Goal: Task Accomplishment & Management: Manage account settings

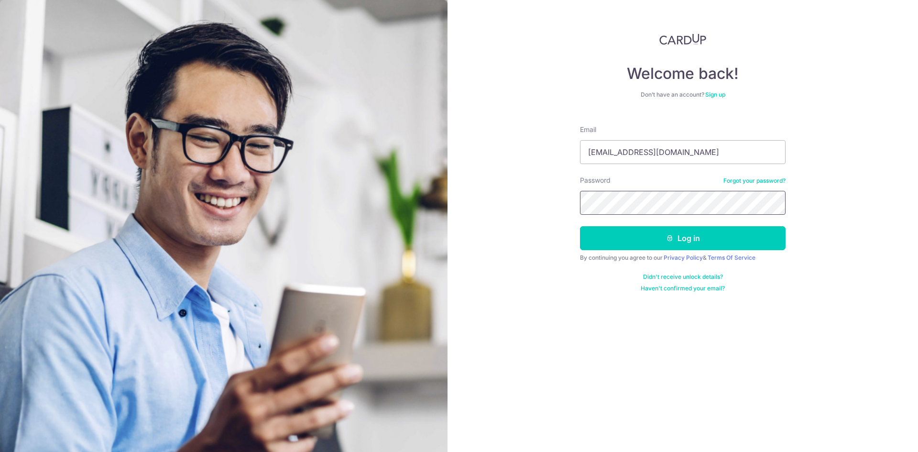
click at [447, 207] on div "Welcome back! Don’t have an account? Sign up Email [EMAIL_ADDRESS][DOMAIN_NAME]…" at bounding box center [682, 226] width 470 height 452
click at [699, 154] on input "[EMAIL_ADDRESS][DOMAIN_NAME]" at bounding box center [683, 152] width 206 height 24
type input "[EMAIL_ADDRESS][DOMAIN_NAME]"
click at [498, 194] on div "Welcome back! Don’t have an account? Sign up Email [EMAIL_ADDRESS][DOMAIN_NAME]…" at bounding box center [682, 226] width 470 height 452
click at [638, 237] on button "Log in" at bounding box center [683, 238] width 206 height 24
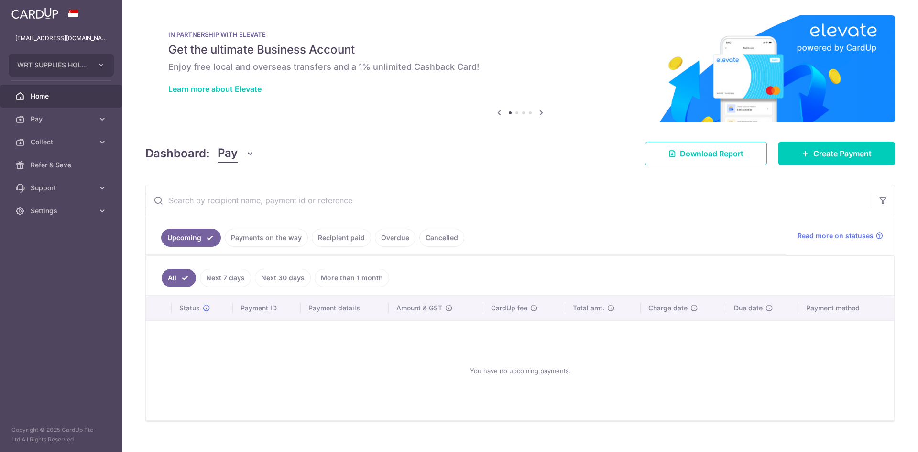
scroll to position [15, 0]
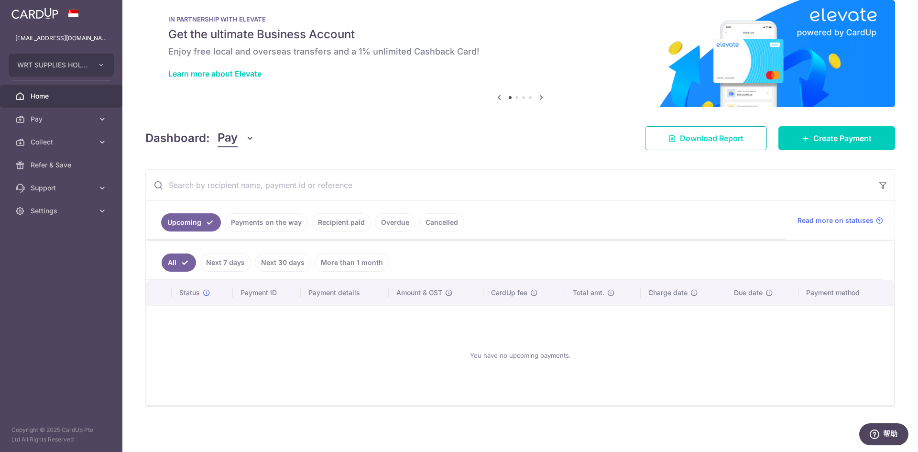
click at [716, 146] on link "Download Report" at bounding box center [706, 138] width 122 height 24
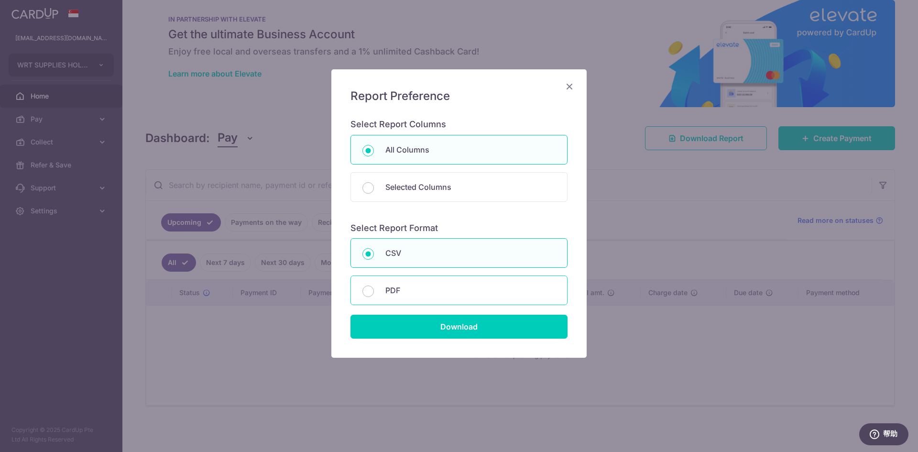
click at [466, 293] on p "PDF" at bounding box center [470, 289] width 170 height 11
click at [374, 293] on input "PDF" at bounding box center [367, 290] width 11 height 11
radio input "false"
radio input "true"
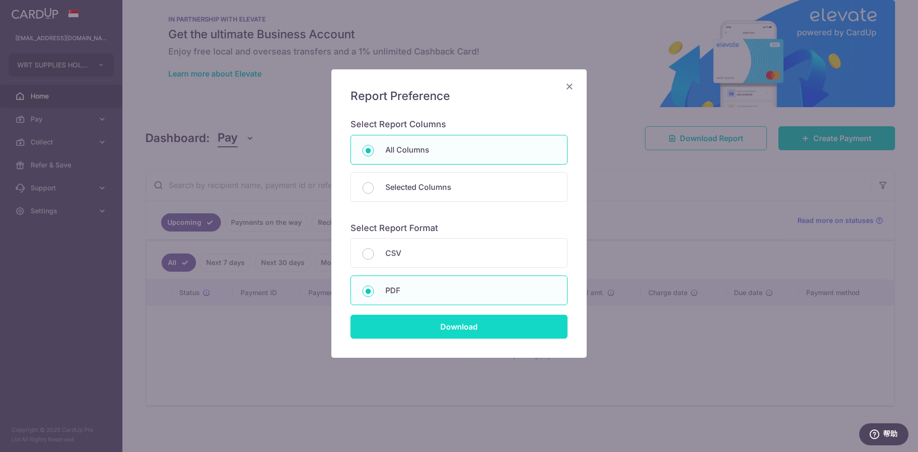
click at [502, 327] on input "Download" at bounding box center [458, 326] width 217 height 24
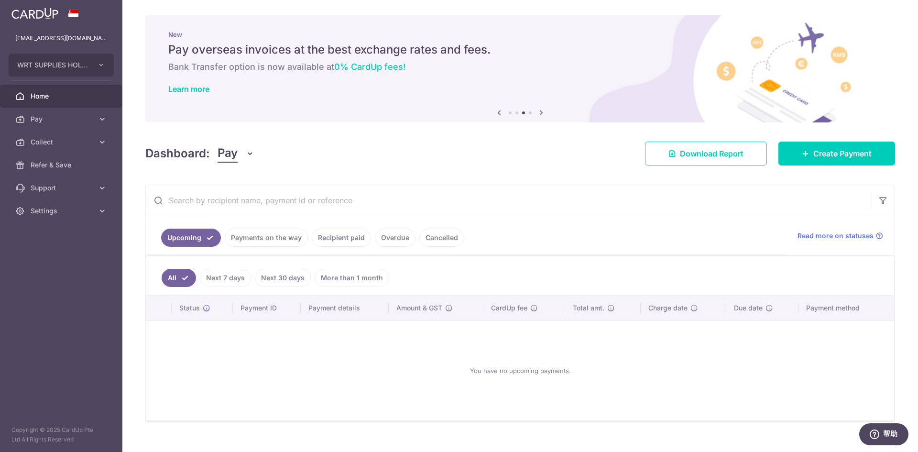
scroll to position [15, 0]
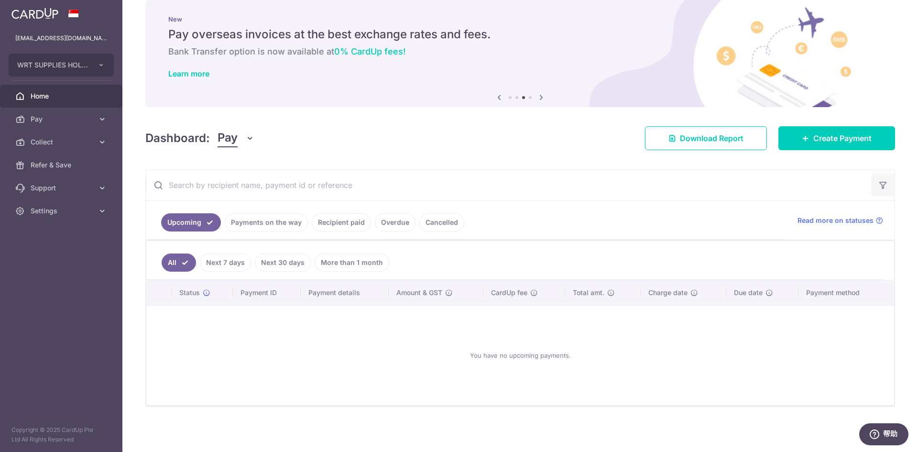
click at [881, 185] on icon "button" at bounding box center [883, 185] width 10 height 10
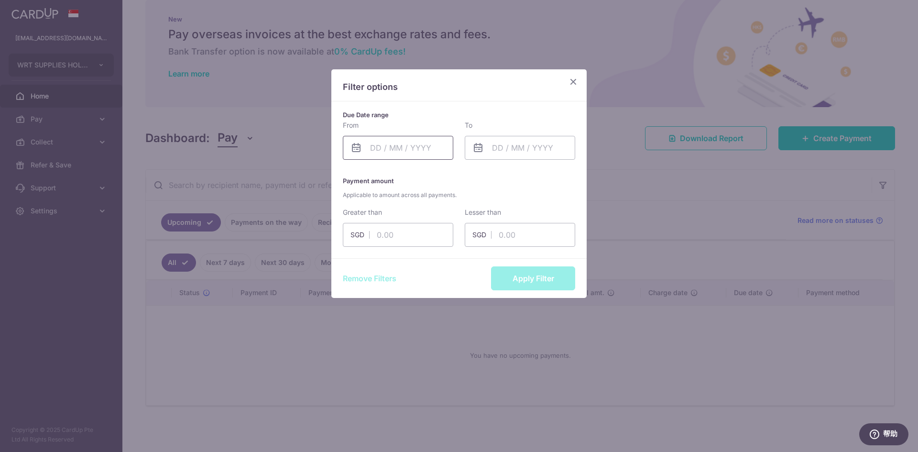
click at [374, 151] on input "text" at bounding box center [398, 148] width 110 height 24
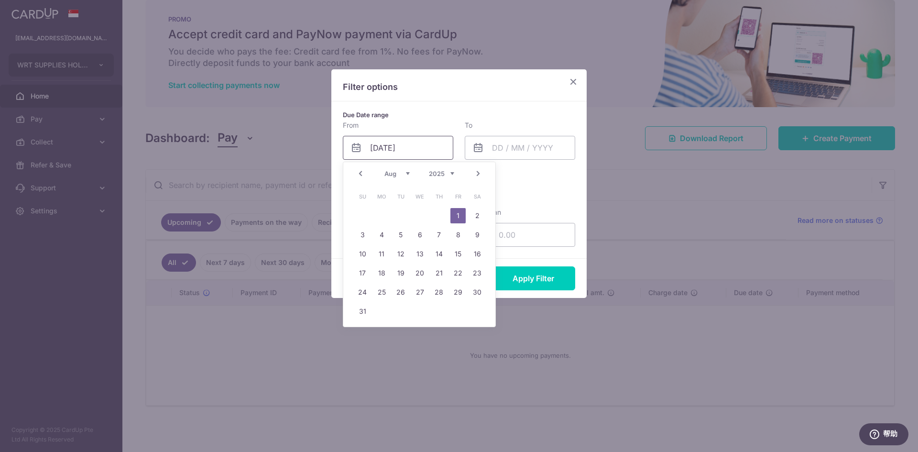
type input "[DATE]"
click at [457, 212] on link "1" at bounding box center [457, 215] width 15 height 15
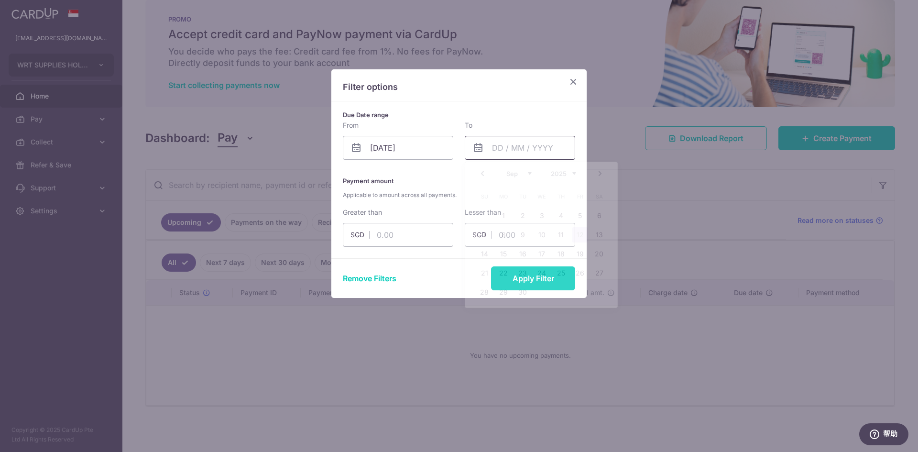
click at [509, 139] on input "text" at bounding box center [520, 148] width 110 height 24
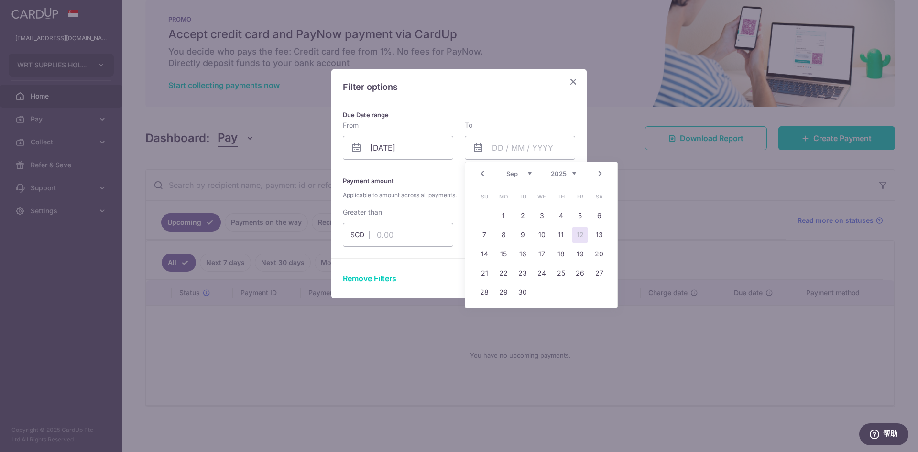
click at [480, 170] on link "Prev" at bounding box center [482, 173] width 11 height 11
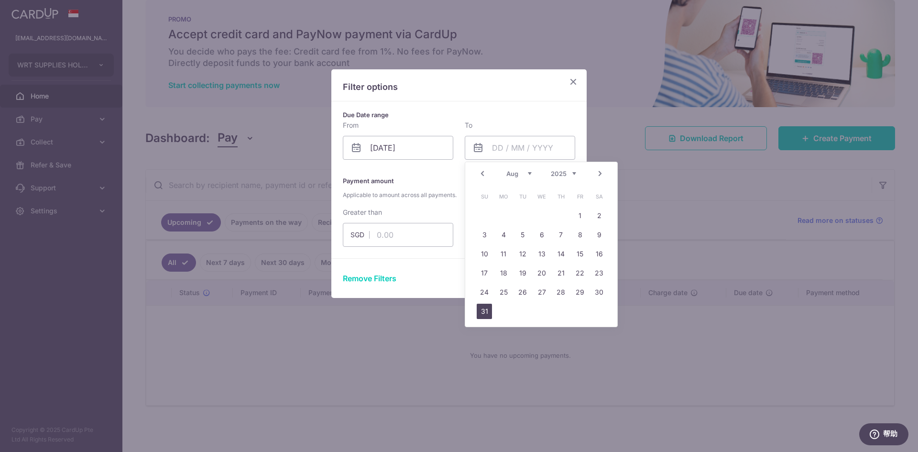
click at [486, 304] on link "31" at bounding box center [484, 310] width 15 height 15
type input "[DATE]"
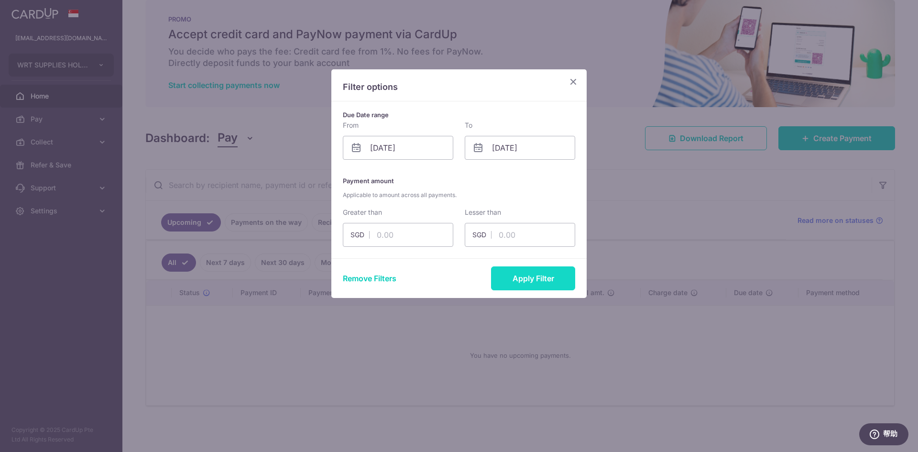
click at [511, 282] on button "Apply Filter" at bounding box center [533, 278] width 84 height 24
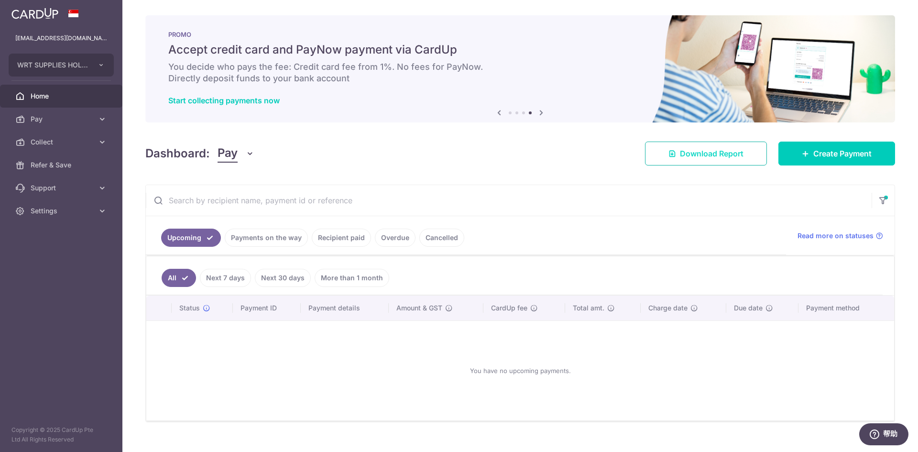
click at [710, 151] on span "Download Report" at bounding box center [712, 153] width 64 height 11
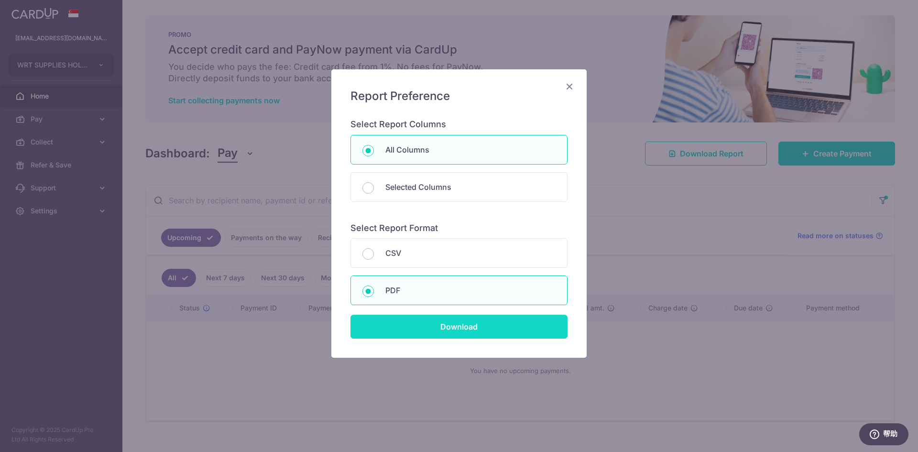
click at [462, 315] on input "Download" at bounding box center [458, 326] width 217 height 24
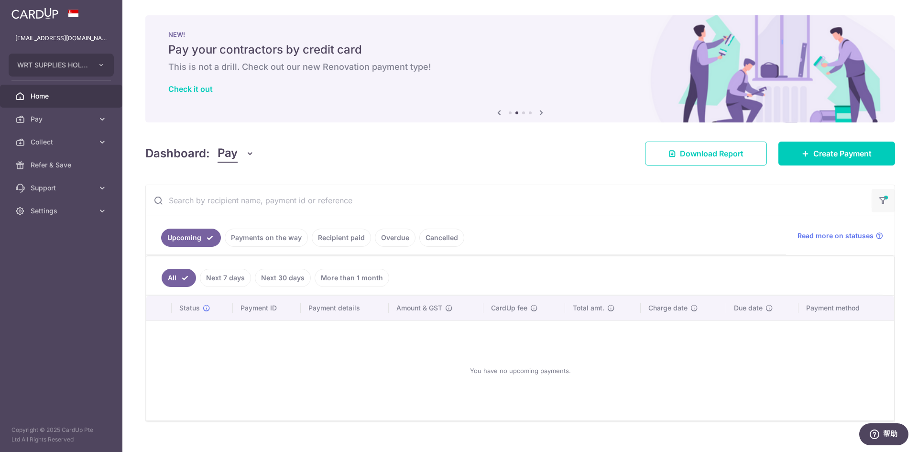
click at [878, 199] on icon "button" at bounding box center [883, 197] width 10 height 4
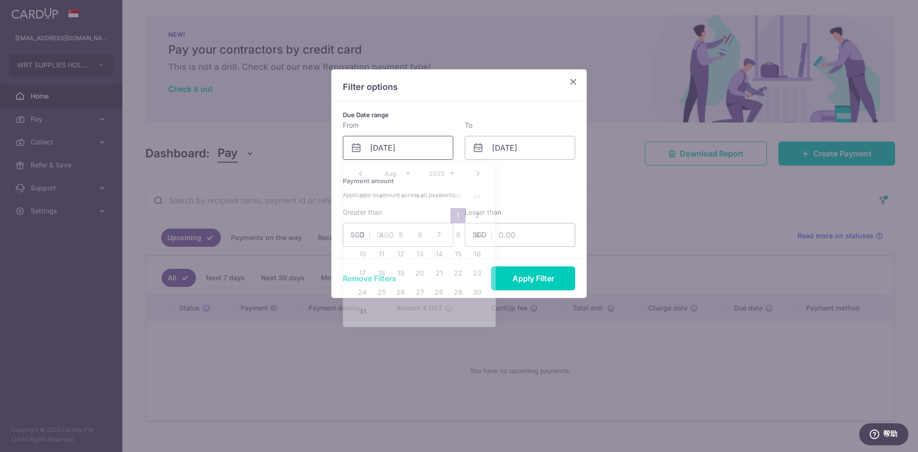
click at [390, 148] on input "[DATE]" at bounding box center [398, 148] width 110 height 24
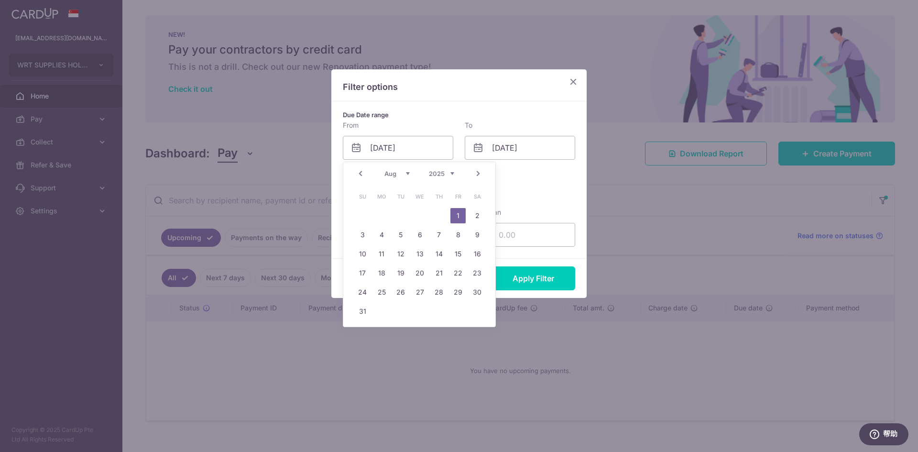
click at [363, 171] on link "Prev" at bounding box center [360, 173] width 11 height 11
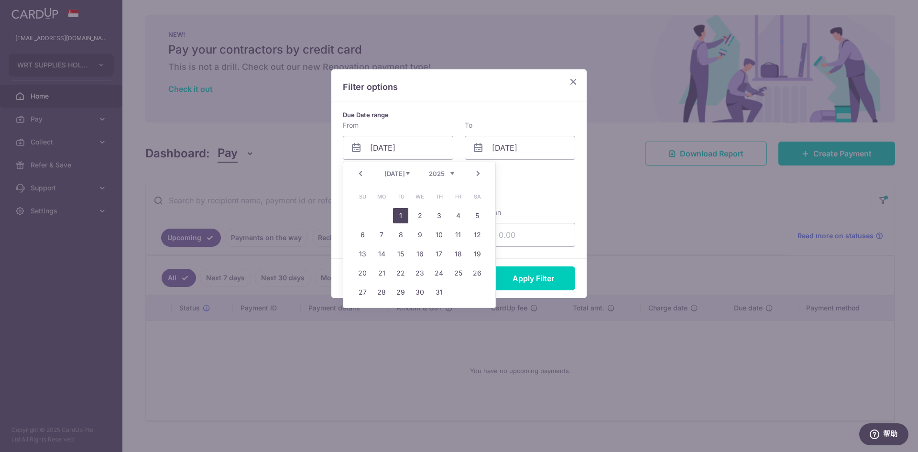
click at [406, 214] on link "1" at bounding box center [400, 215] width 15 height 15
type input "[DATE]"
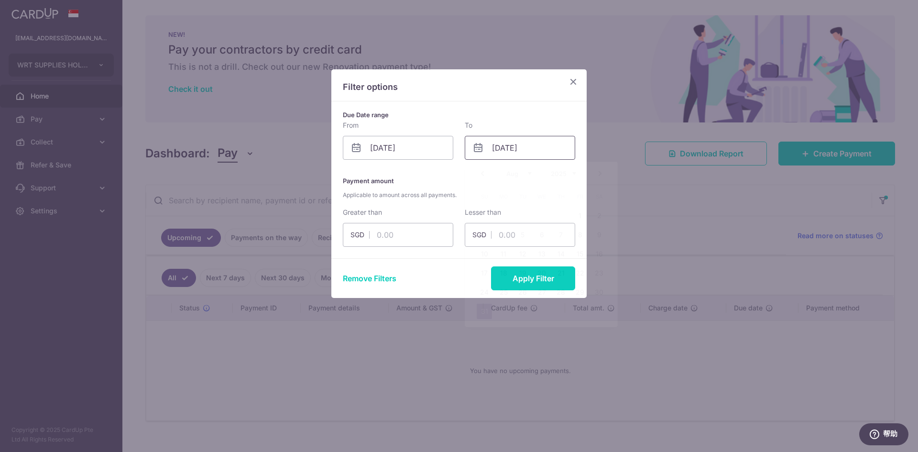
click at [531, 157] on input "[DATE]" at bounding box center [520, 148] width 110 height 24
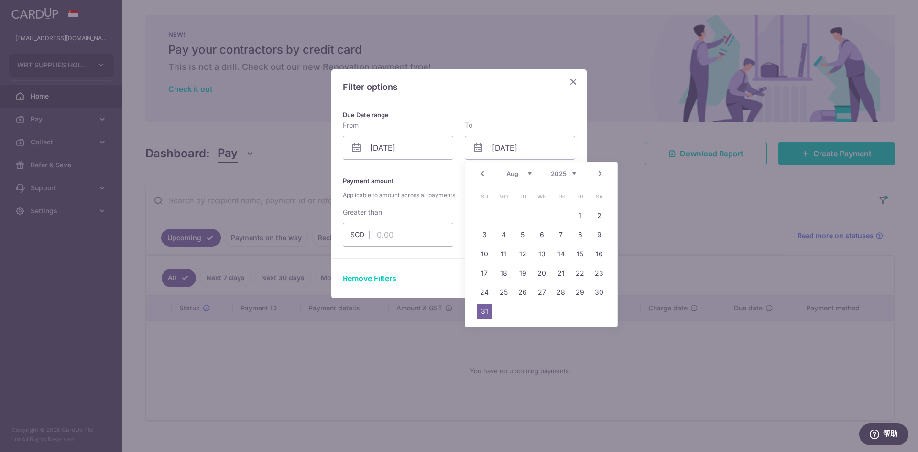
click at [479, 176] on link "Prev" at bounding box center [482, 173] width 11 height 11
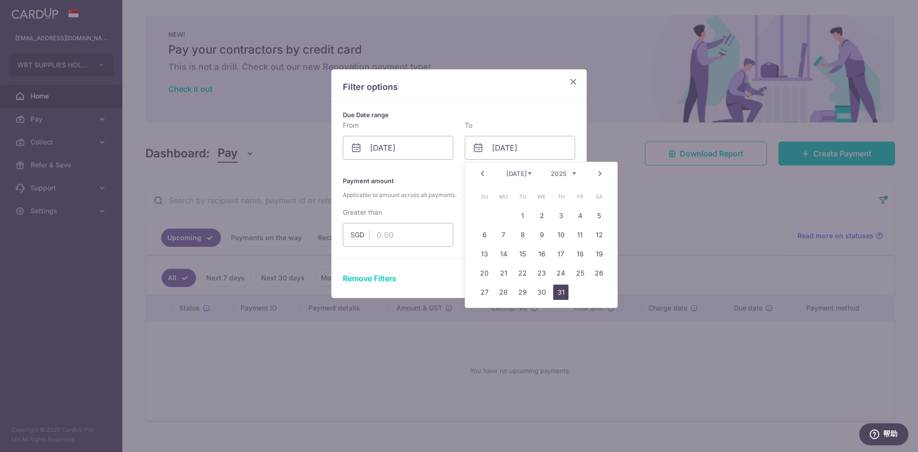
click at [556, 296] on link "31" at bounding box center [560, 291] width 15 height 15
type input "[DATE]"
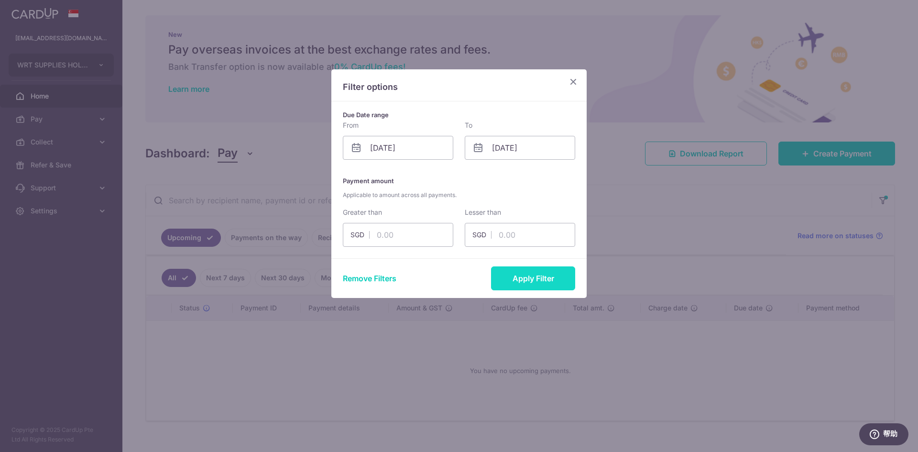
click at [539, 284] on button "Apply Filter" at bounding box center [533, 278] width 84 height 24
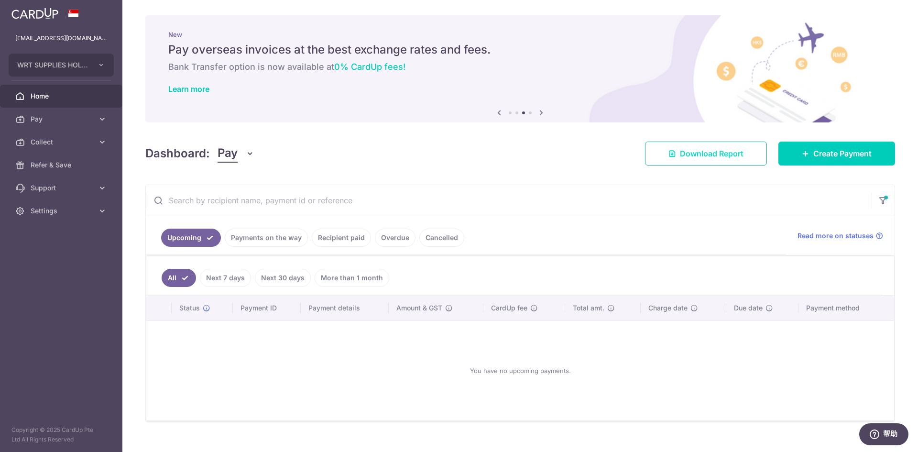
click at [699, 161] on link "Download Report" at bounding box center [706, 153] width 122 height 24
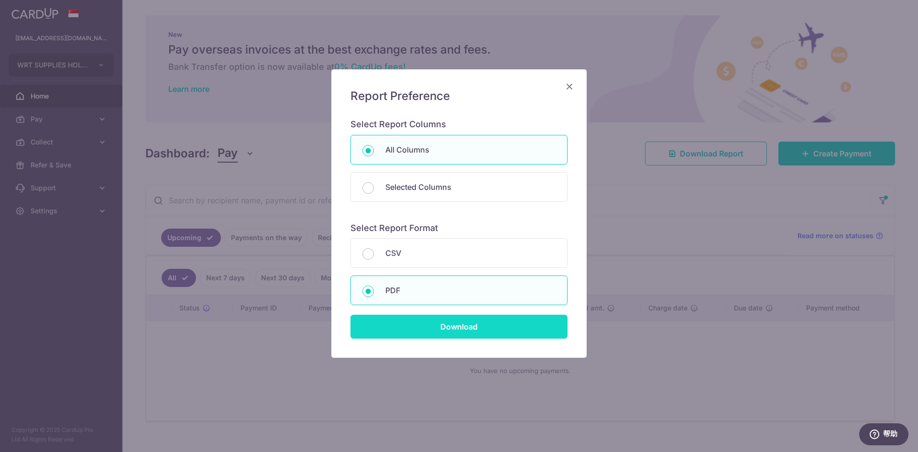
click at [486, 327] on input "Download" at bounding box center [458, 326] width 217 height 24
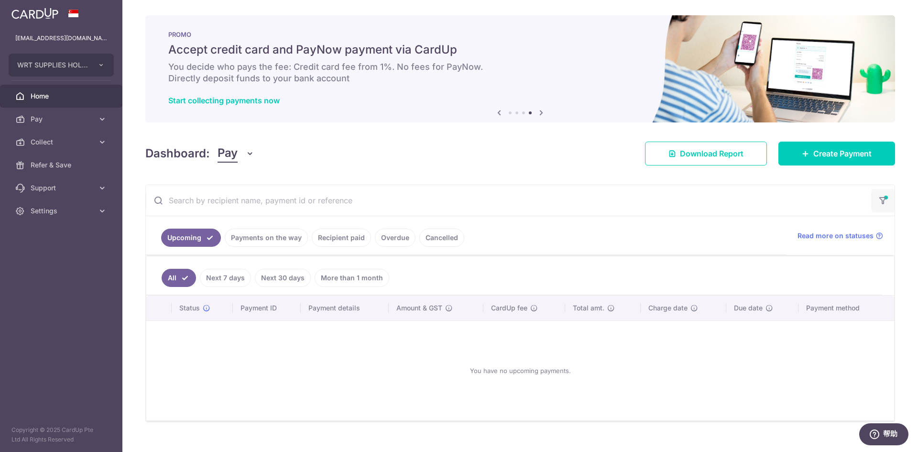
click at [878, 199] on icon "button" at bounding box center [883, 197] width 10 height 4
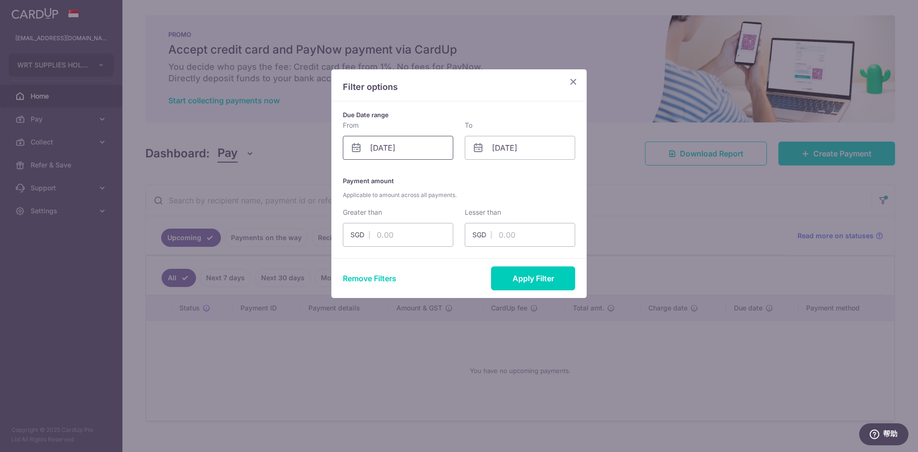
click at [377, 151] on input "[DATE]" at bounding box center [398, 148] width 110 height 24
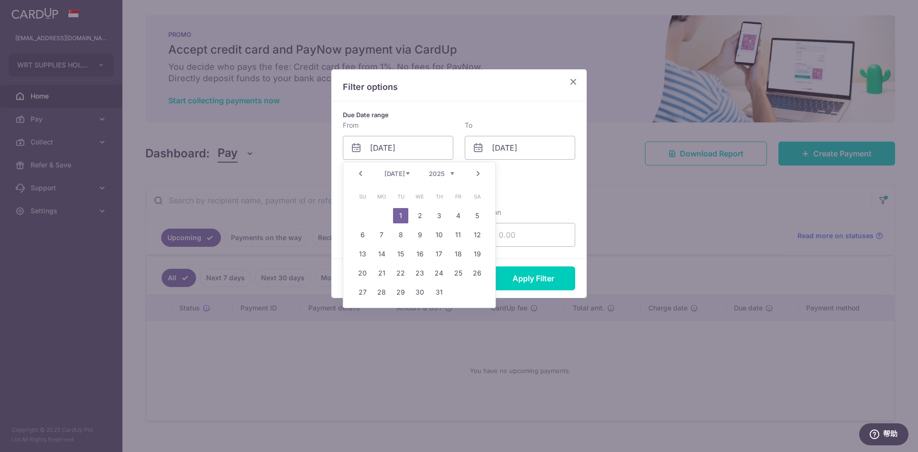
click at [363, 172] on link "Prev" at bounding box center [360, 173] width 11 height 11
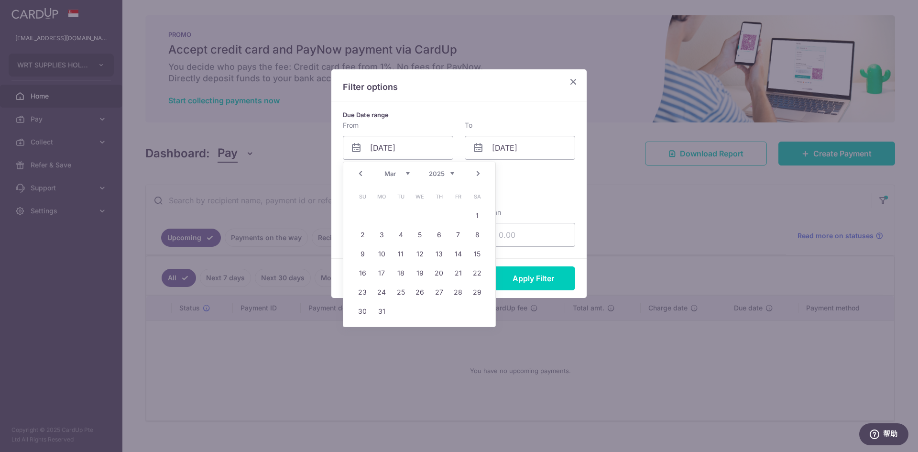
click at [363, 172] on link "Prev" at bounding box center [360, 173] width 11 height 11
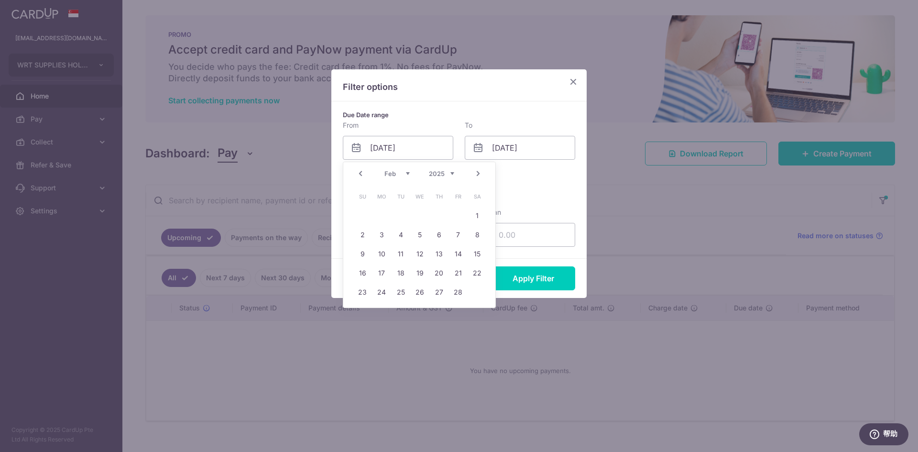
click at [363, 172] on link "Prev" at bounding box center [360, 173] width 11 height 11
click at [367, 213] on link "1" at bounding box center [362, 215] width 15 height 15
type input "[DATE]"
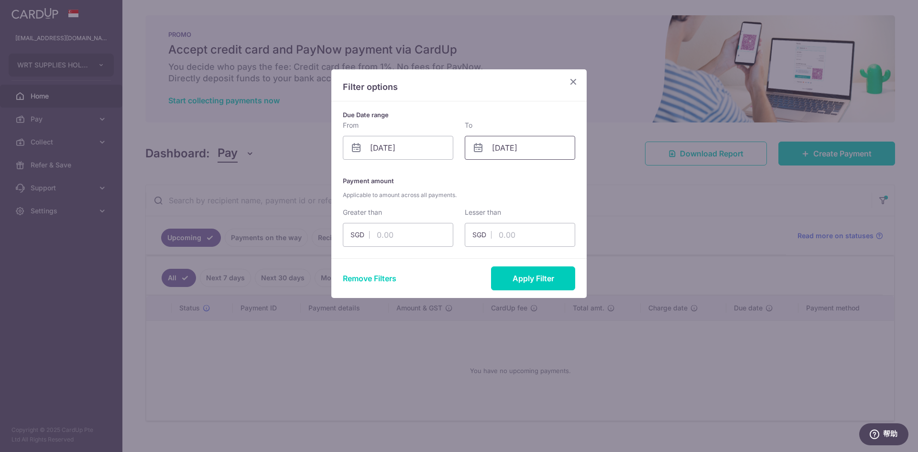
click at [535, 148] on input "[DATE]" at bounding box center [520, 148] width 110 height 24
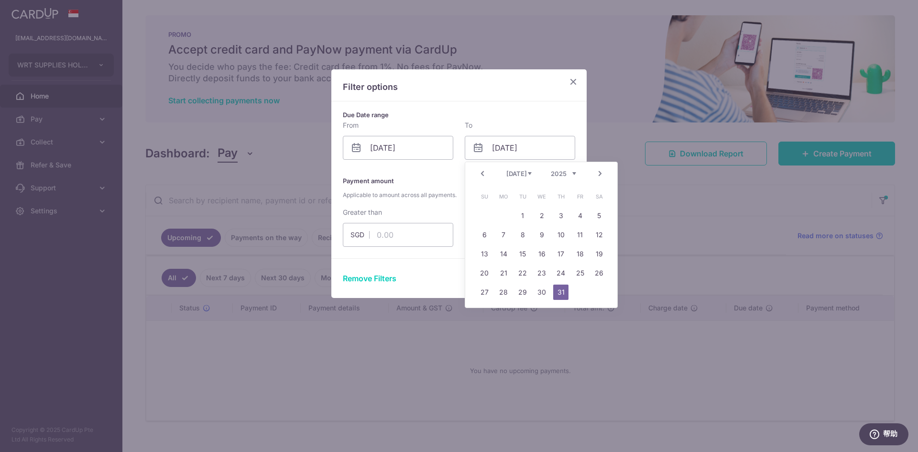
click at [600, 172] on link "Next" at bounding box center [599, 173] width 11 height 11
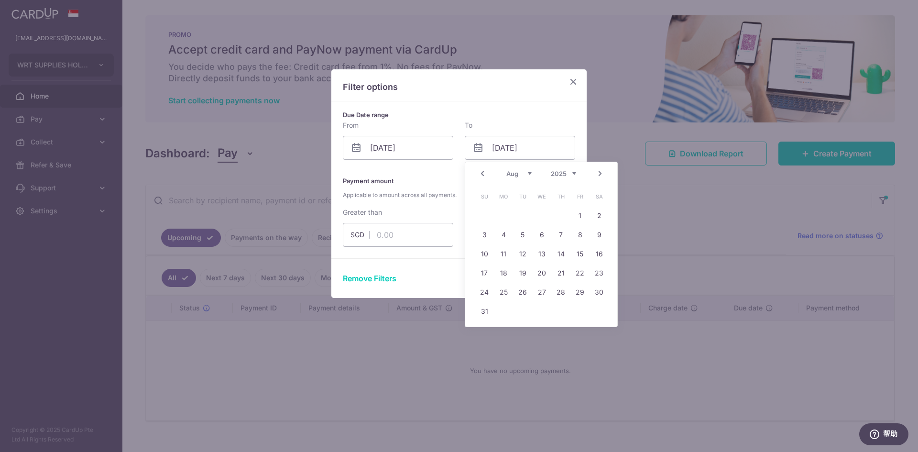
click at [600, 172] on link "Next" at bounding box center [599, 173] width 11 height 11
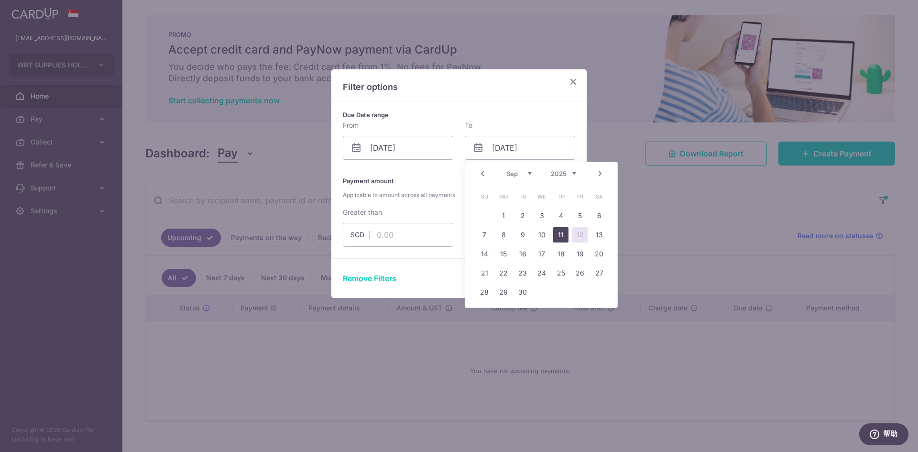
click at [563, 233] on link "11" at bounding box center [560, 234] width 15 height 15
type input "[DATE]"
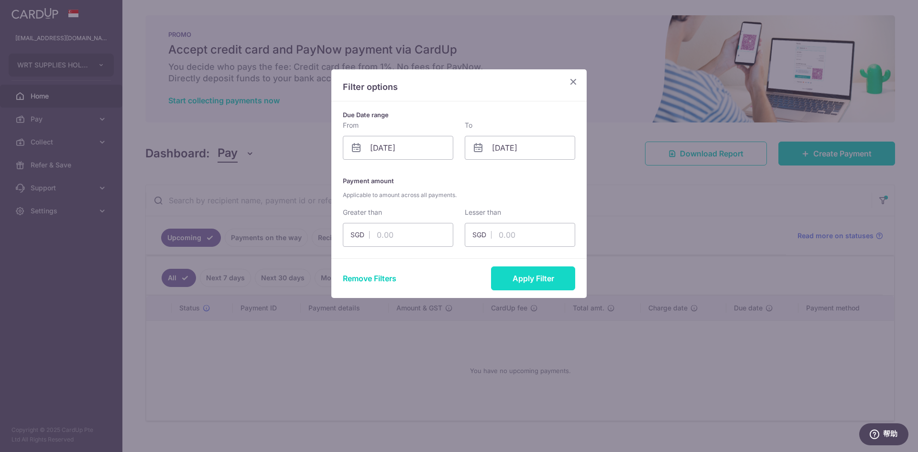
click at [548, 282] on button "Apply Filter" at bounding box center [533, 278] width 84 height 24
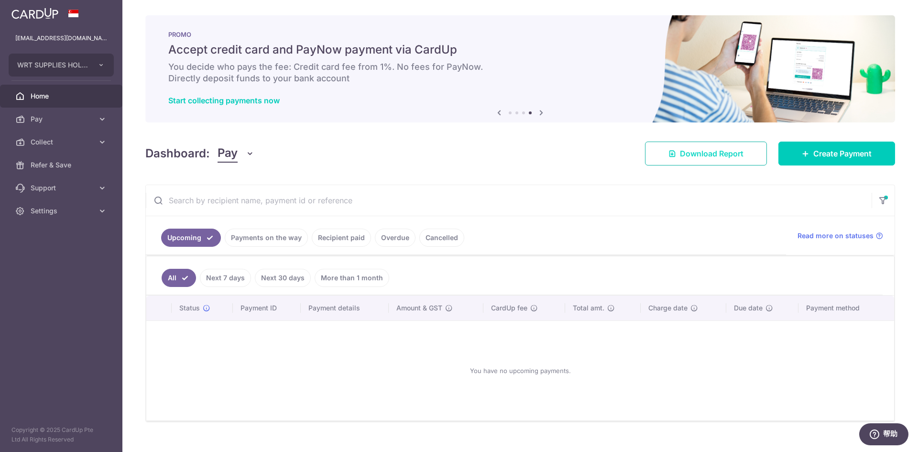
click at [710, 152] on span "Download Report" at bounding box center [712, 153] width 64 height 11
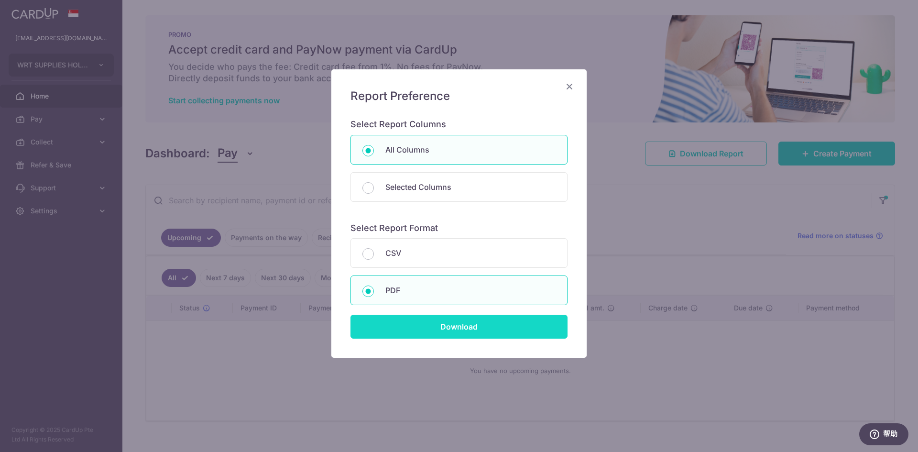
click at [466, 335] on input "Download" at bounding box center [458, 326] width 217 height 24
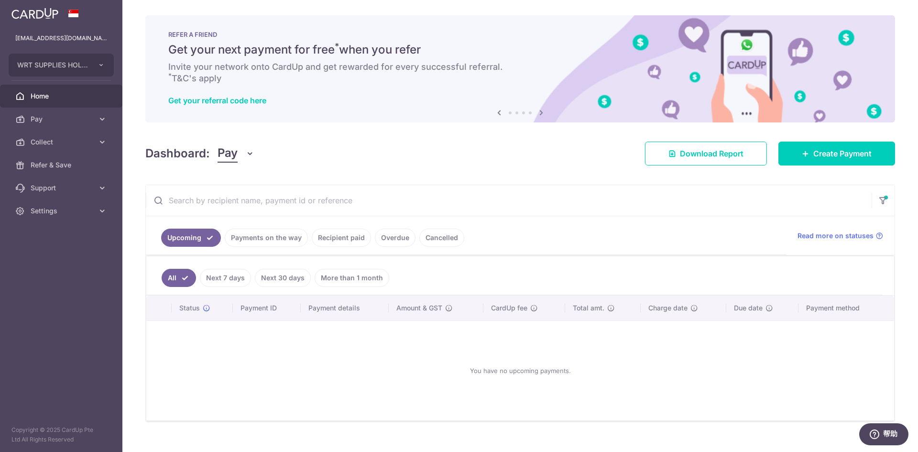
click at [71, 14] on span at bounding box center [73, 14] width 11 height 8
click at [56, 43] on p "[EMAIL_ADDRESS][DOMAIN_NAME]" at bounding box center [61, 38] width 92 height 10
click at [85, 67] on span "WRT SUPPLIES HOLDINGS PTE. LTD." at bounding box center [52, 65] width 71 height 10
click at [61, 221] on link "Settings" at bounding box center [61, 210] width 122 height 23
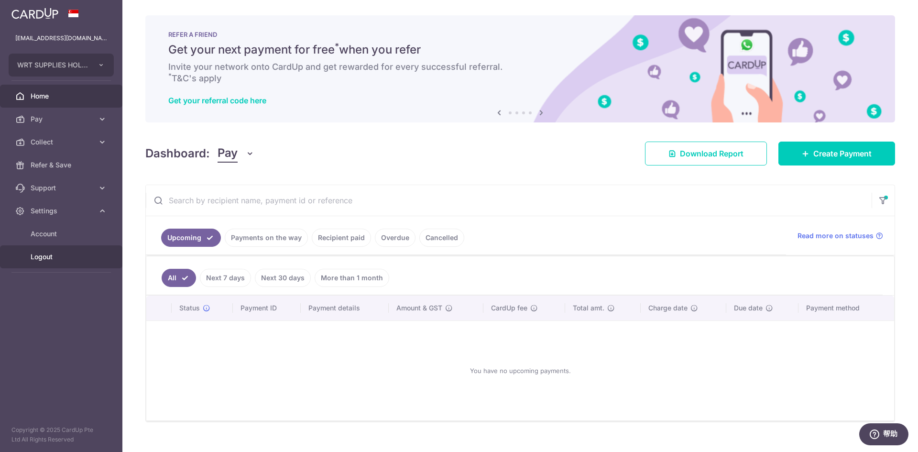
click at [60, 264] on link "Logout" at bounding box center [61, 256] width 122 height 23
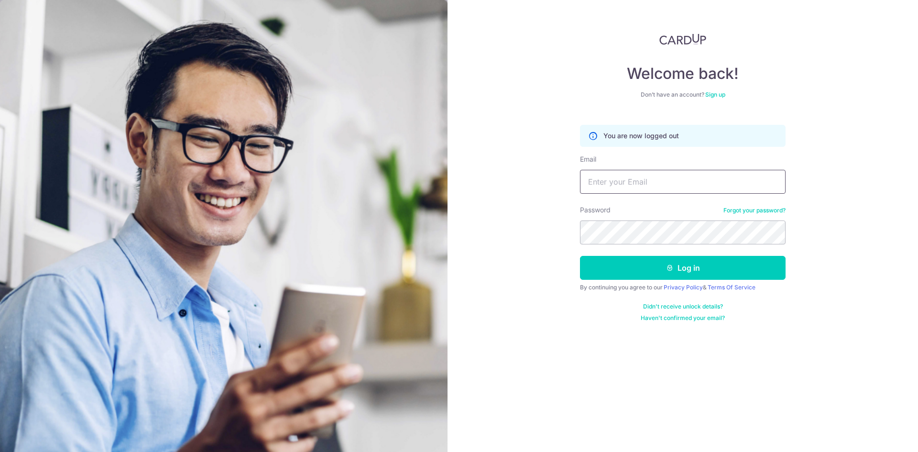
click at [634, 180] on input "Email" at bounding box center [683, 182] width 206 height 24
type input "gallenong86@gmail.com"
click at [647, 262] on button "Log in" at bounding box center [683, 268] width 206 height 24
